Goal: Check status: Check status

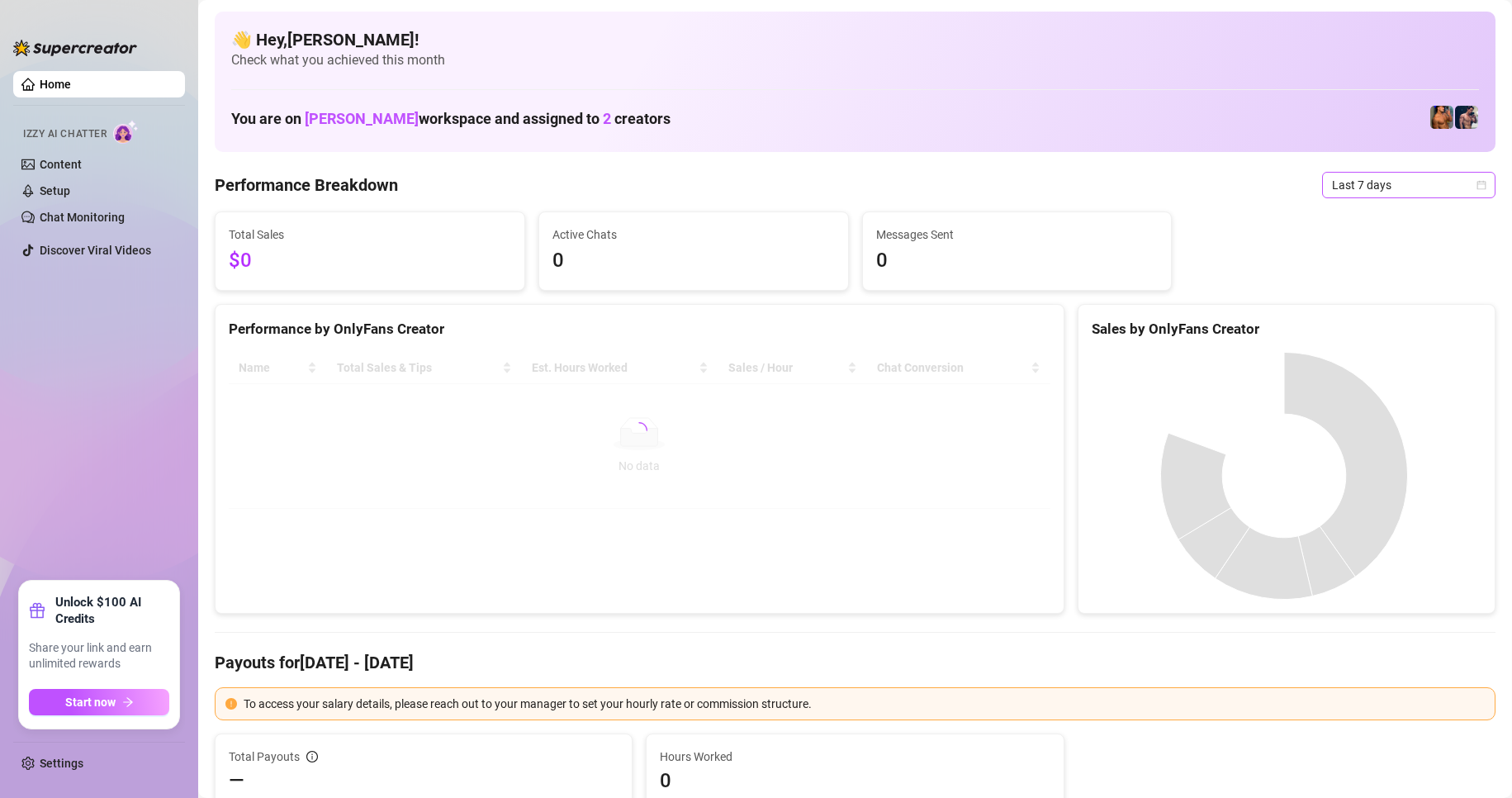
click at [1476, 188] on icon "calendar" at bounding box center [1481, 185] width 10 height 10
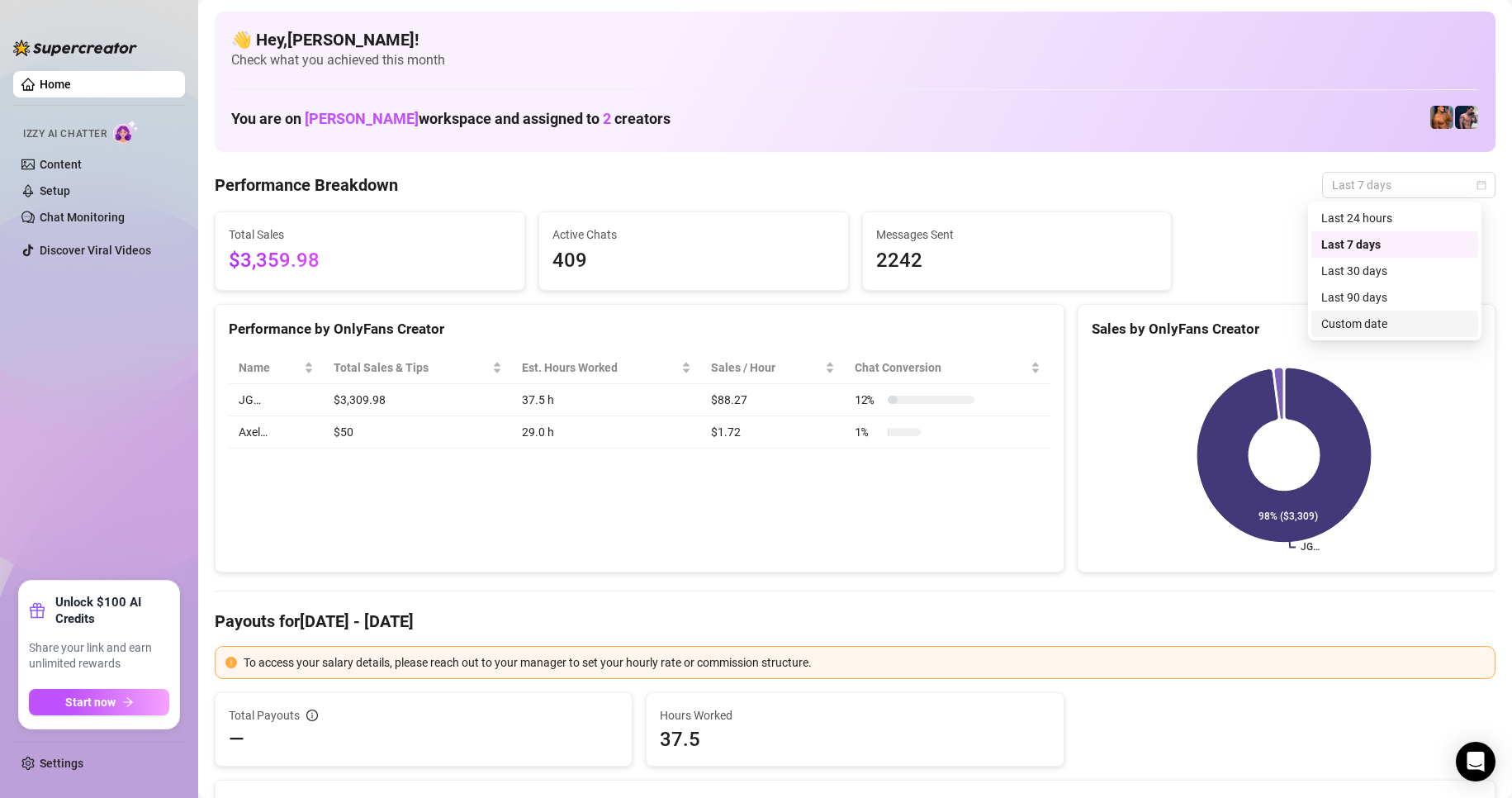
click at [1371, 326] on div "Custom date" at bounding box center [1394, 324] width 147 height 18
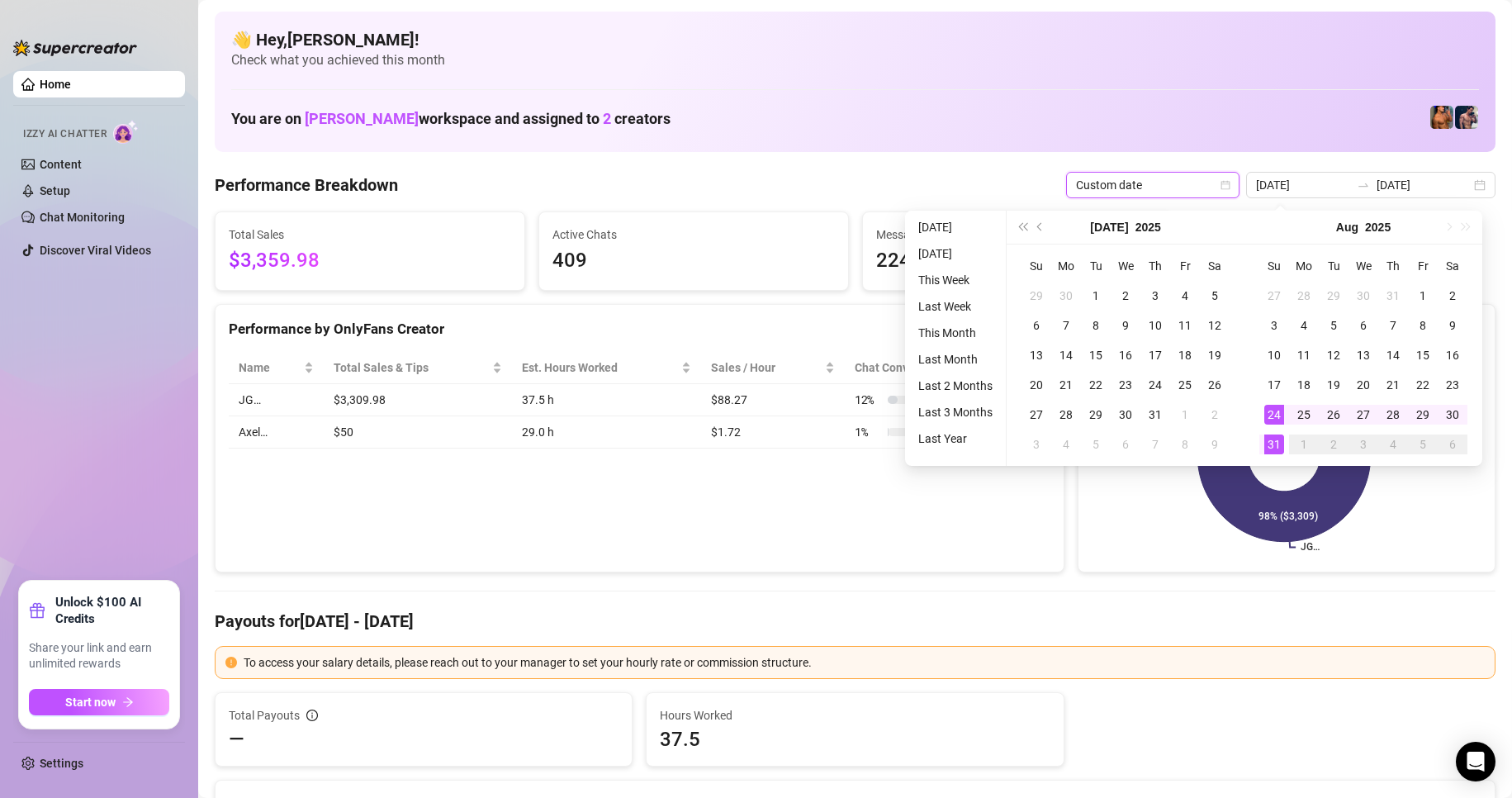
type input "[DATE]"
click at [1277, 447] on div "31" at bounding box center [1274, 444] width 20 height 20
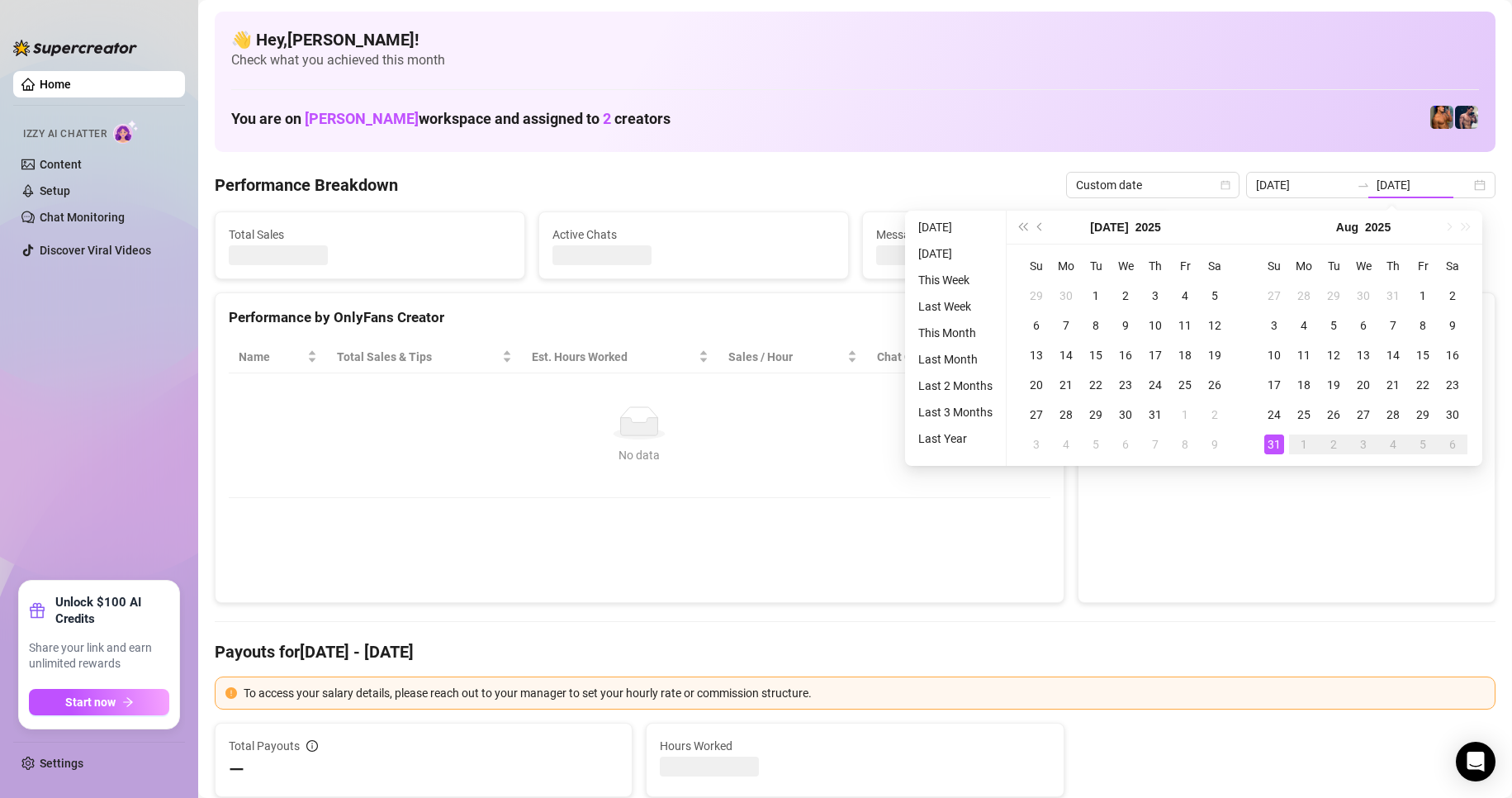
type input "[DATE]"
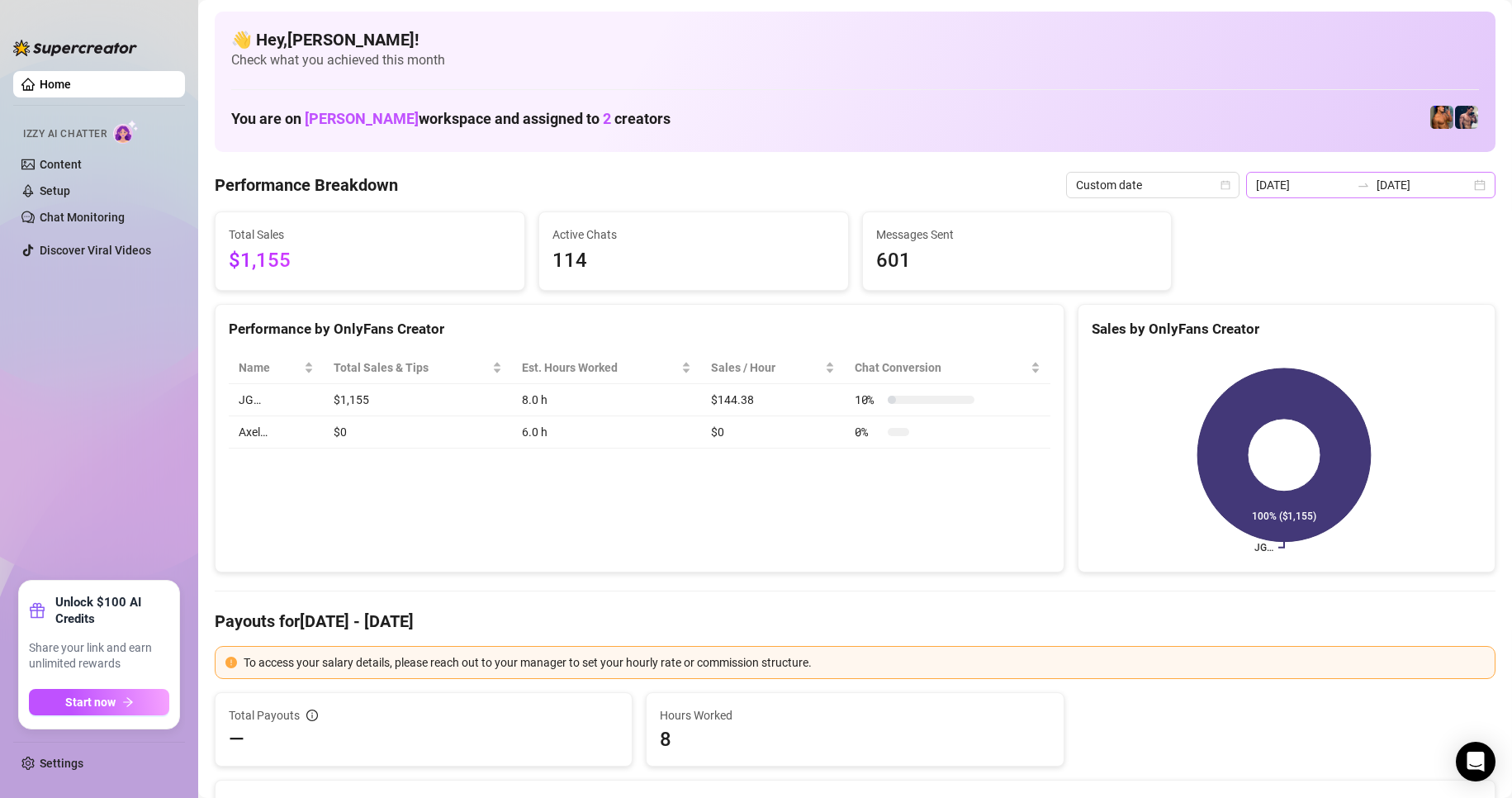
click at [1460, 181] on div "[DATE] [DATE]" at bounding box center [1371, 185] width 250 height 27
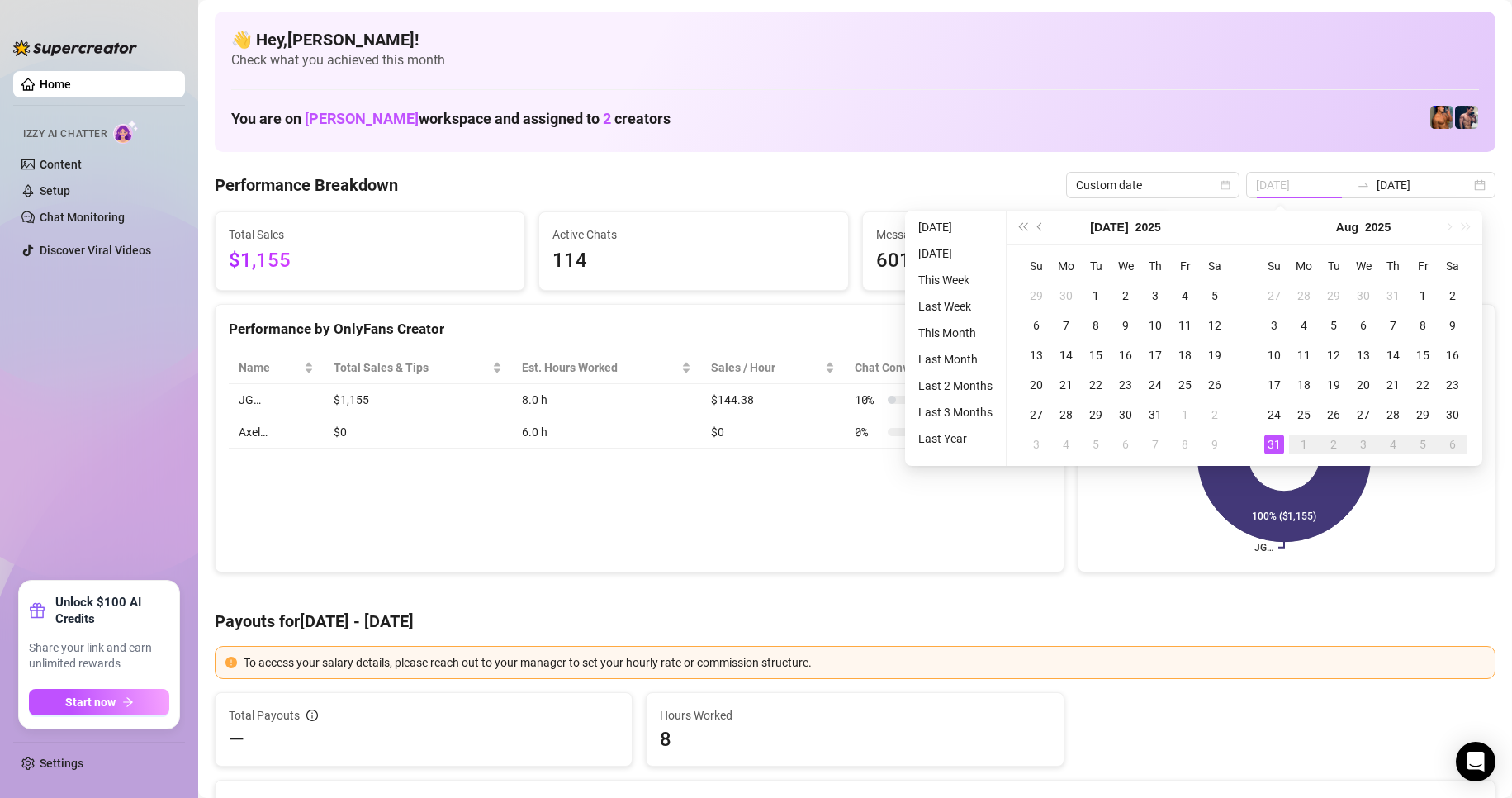
click at [1273, 444] on div "31" at bounding box center [1274, 444] width 20 height 20
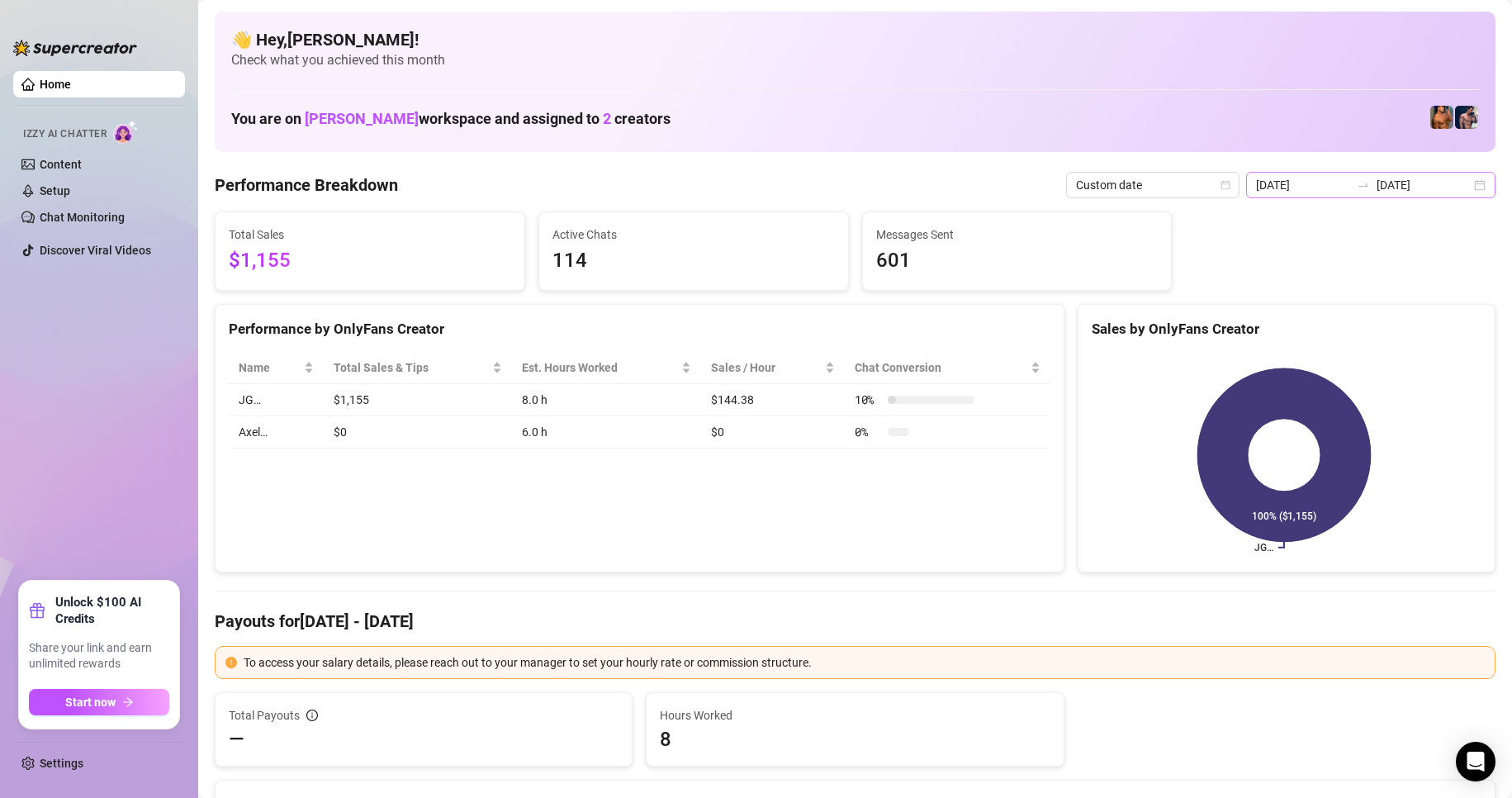
click at [1469, 180] on div "[DATE] [DATE]" at bounding box center [1371, 185] width 250 height 27
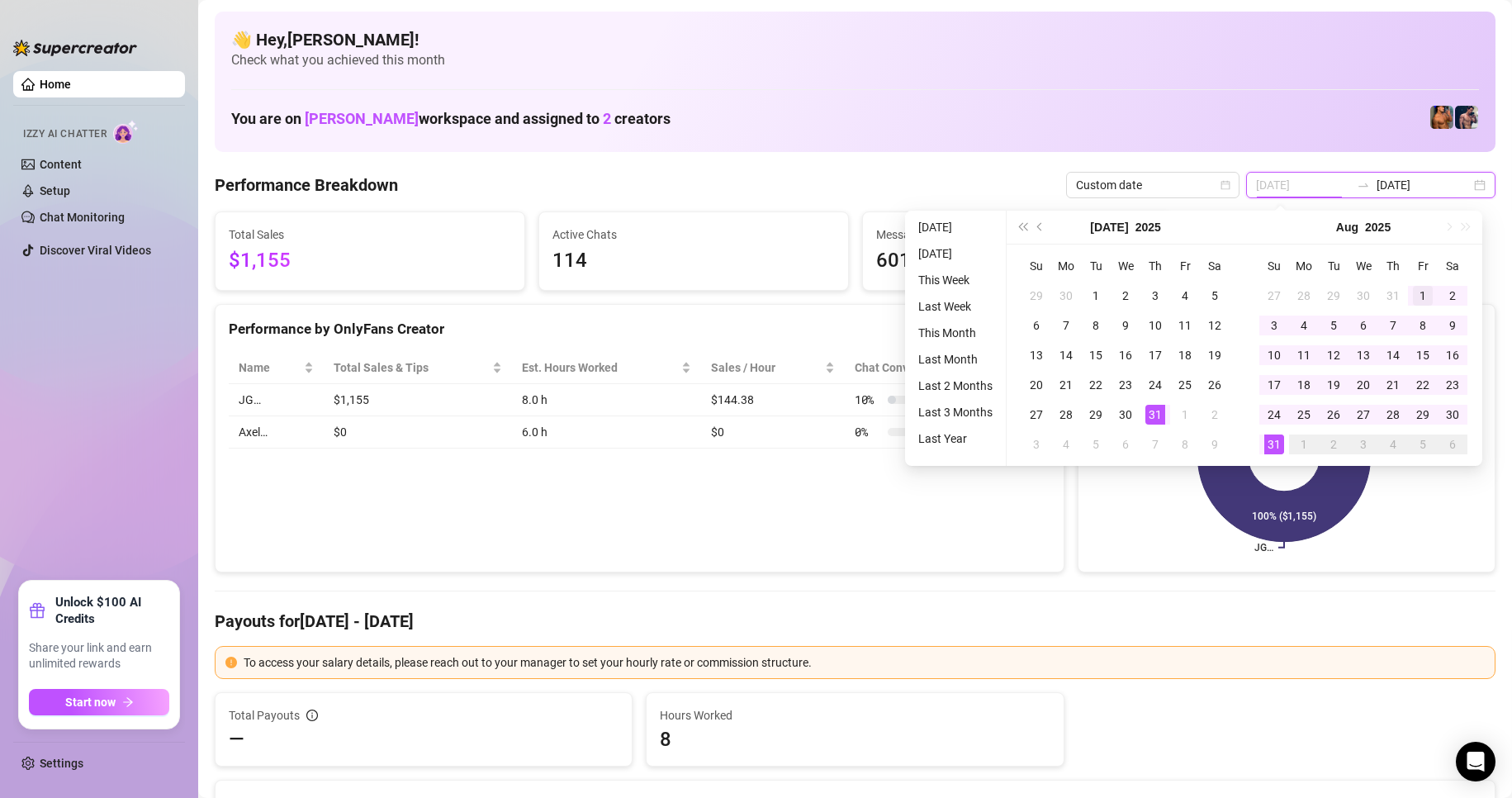
type input "[DATE]"
click at [1421, 291] on div "1" at bounding box center [1422, 295] width 20 height 20
type input "[DATE]"
click at [1267, 446] on div "31" at bounding box center [1274, 444] width 20 height 20
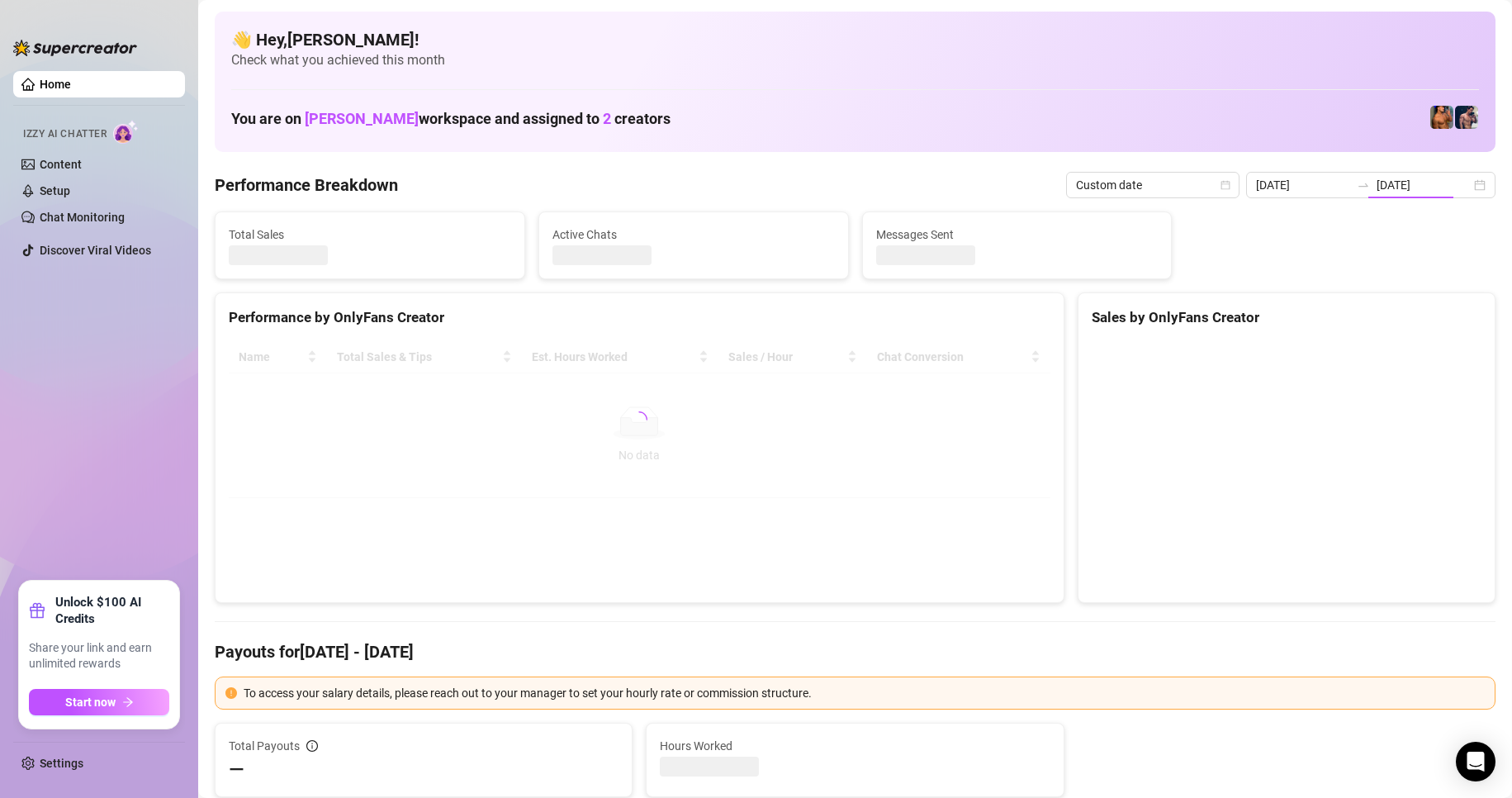
type input "[DATE]"
